Goal: Task Accomplishment & Management: Manage account settings

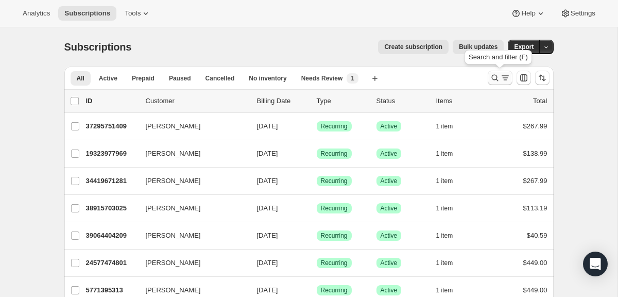
click at [495, 79] on icon "Search and filter results" at bounding box center [495, 78] width 10 height 10
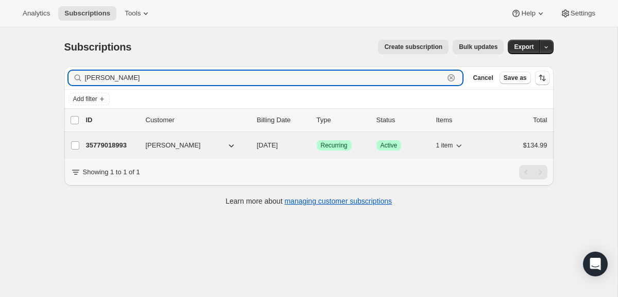
type input "[PERSON_NAME]"
click at [113, 146] on p "35779018993" at bounding box center [112, 145] width 52 height 10
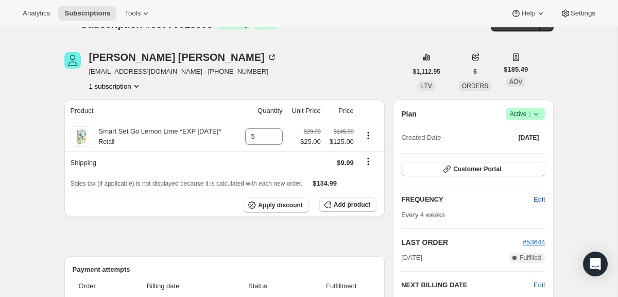
scroll to position [21, 0]
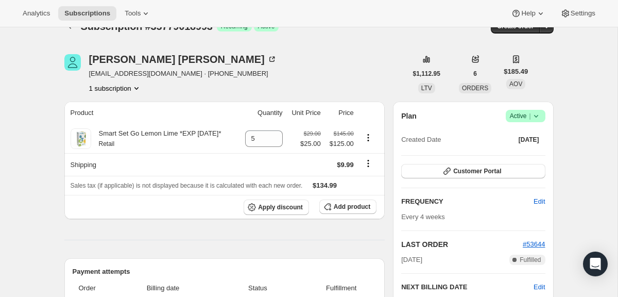
click at [536, 117] on icon at bounding box center [536, 116] width 4 height 3
click at [524, 155] on span "Cancel subscription" at bounding box center [523, 154] width 58 height 8
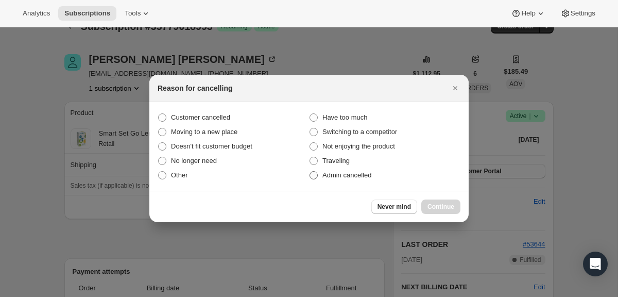
click at [316, 175] on span ":rbv:" at bounding box center [314, 175] width 8 height 8
click at [310, 172] on input "Admin cancelled" at bounding box center [310, 171] width 1 height 1
radio input "true"
click at [450, 208] on span "Continue" at bounding box center [441, 207] width 27 height 8
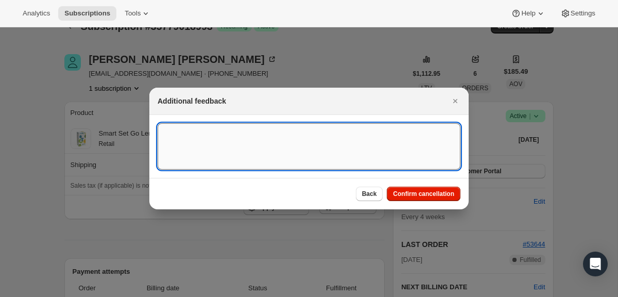
click at [362, 143] on textarea ":rbv:" at bounding box center [309, 146] width 303 height 46
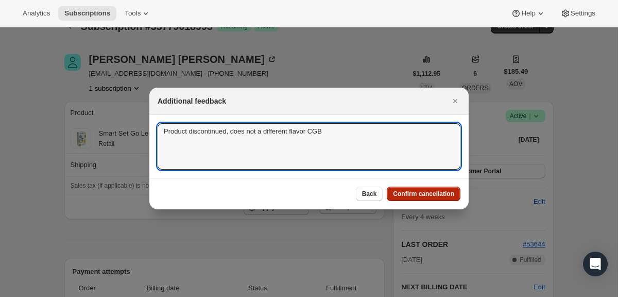
type textarea "Product discontinued, does not a different flavor CGB"
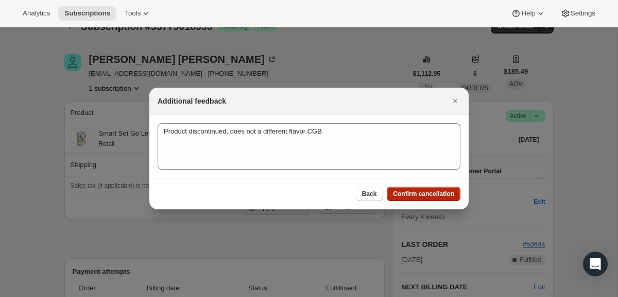
click at [416, 191] on span "Confirm cancellation" at bounding box center [423, 194] width 61 height 8
